Goal: Information Seeking & Learning: Compare options

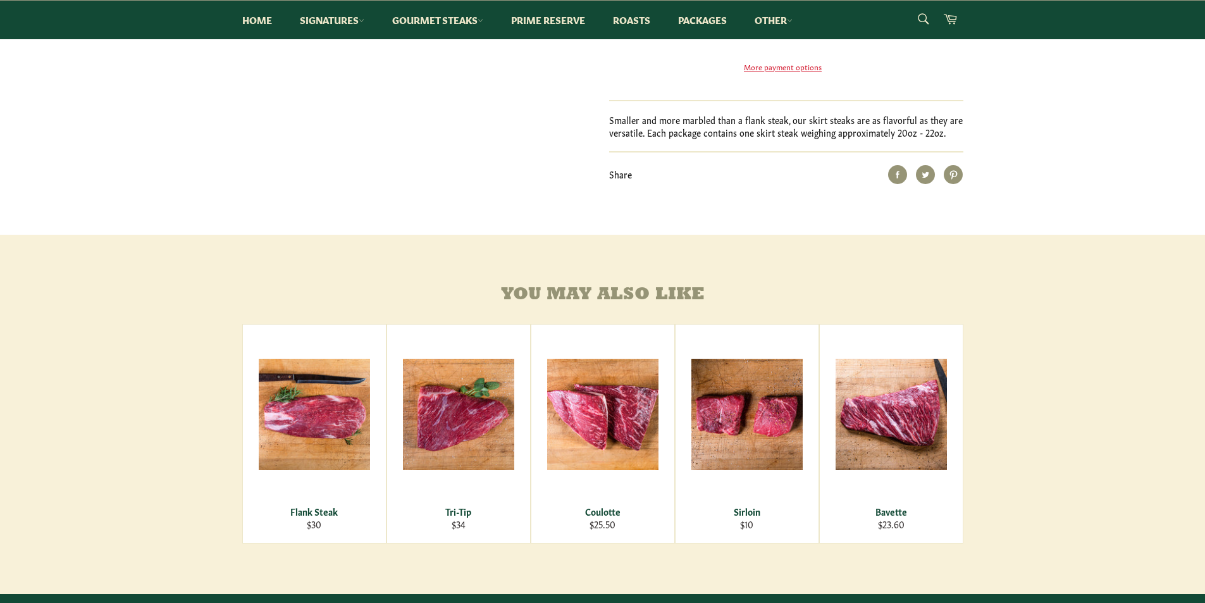
scroll to position [570, 0]
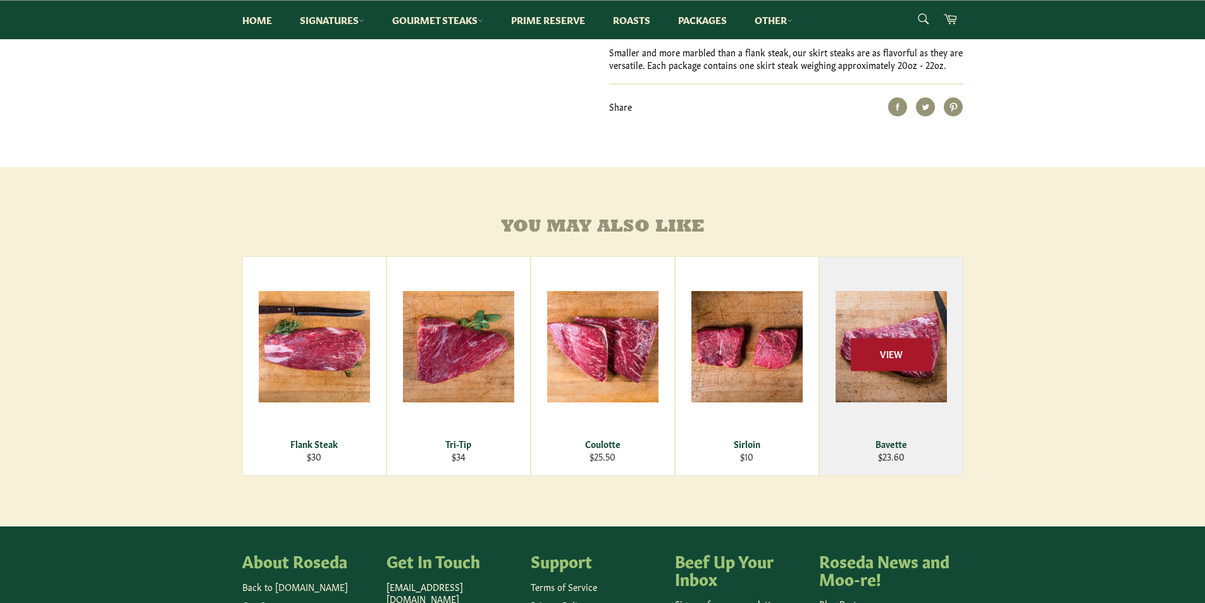
click at [888, 371] on span "View" at bounding box center [891, 355] width 81 height 32
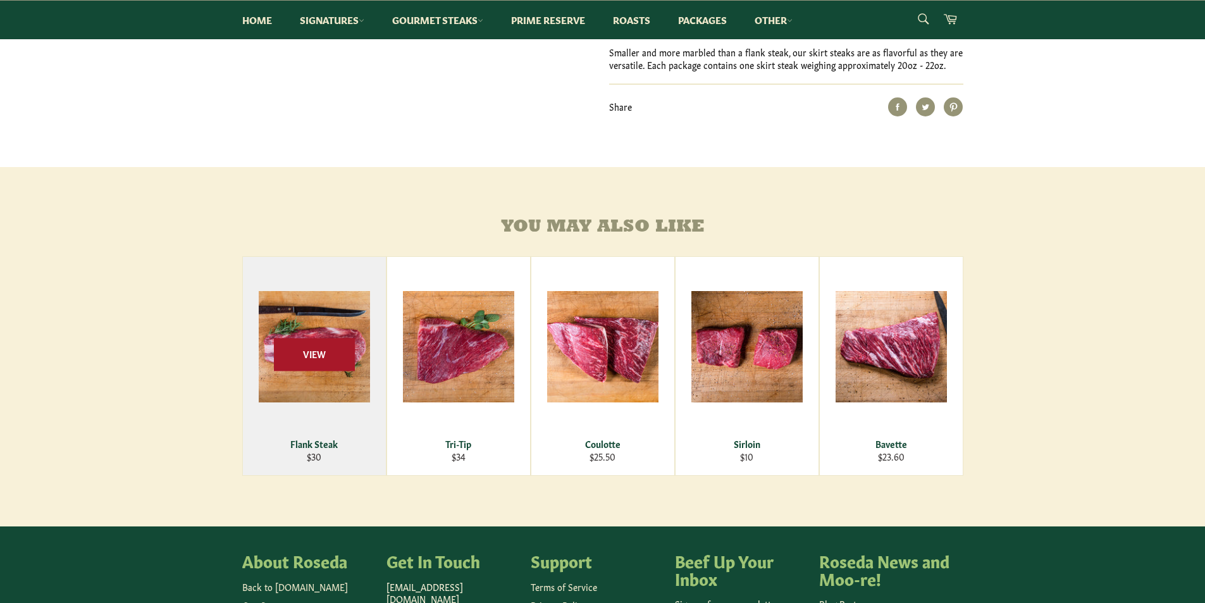
click at [297, 371] on span "View" at bounding box center [314, 355] width 81 height 32
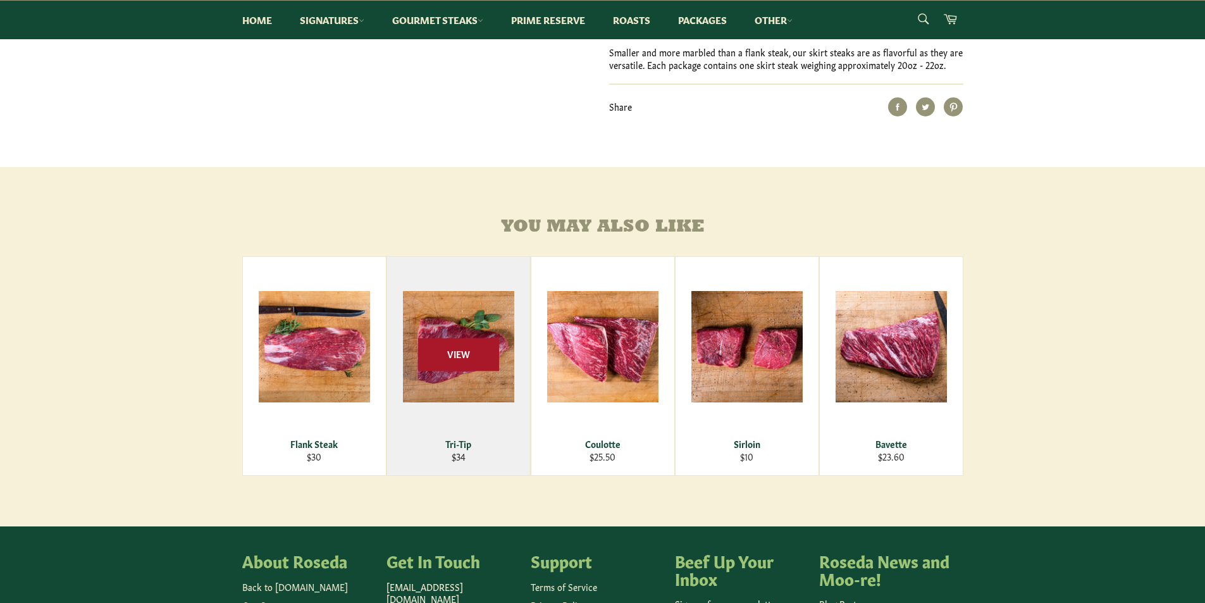
click at [435, 368] on span "View" at bounding box center [458, 355] width 81 height 32
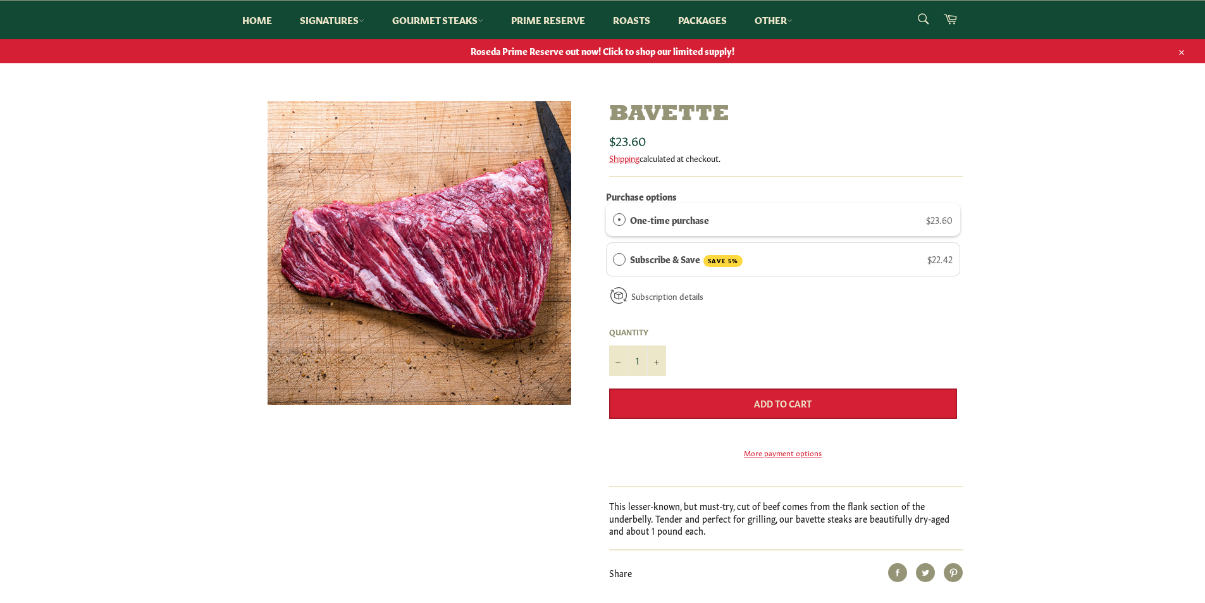
scroll to position [63, 0]
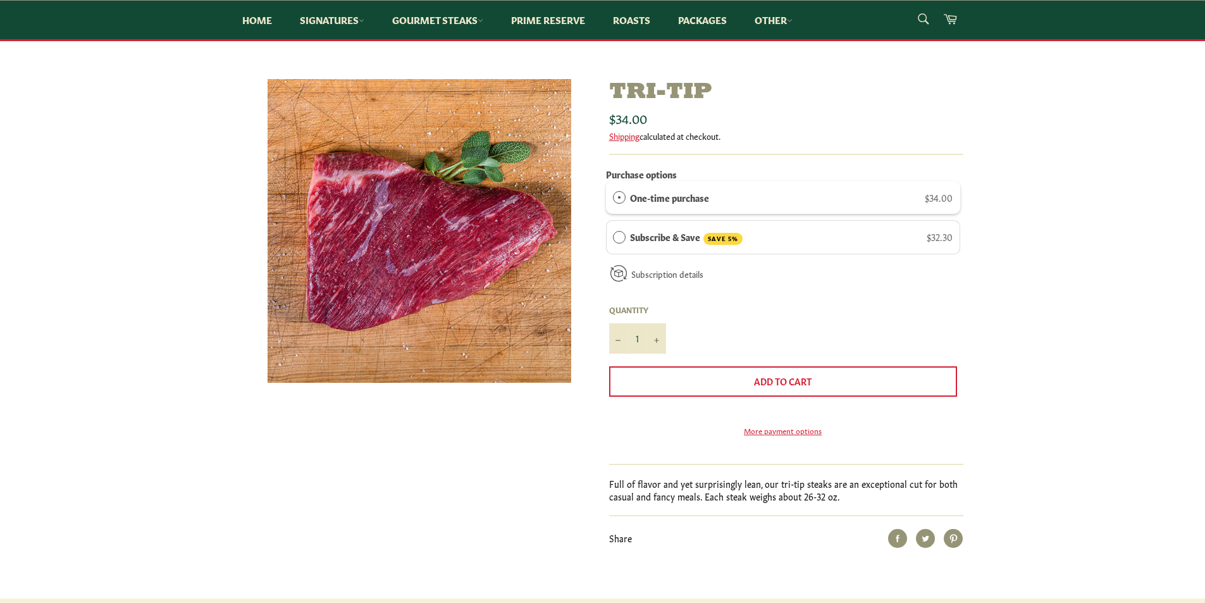
scroll to position [190, 0]
